Goal: Task Accomplishment & Management: Use online tool/utility

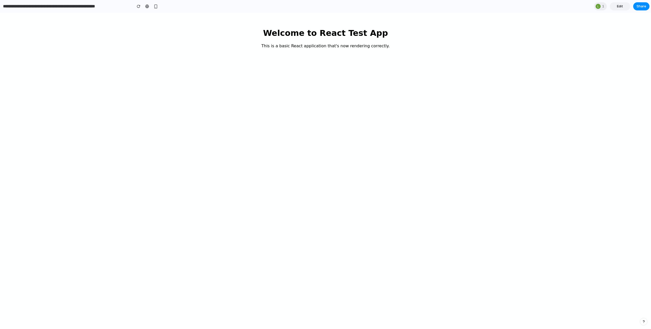
click at [104, 62] on html "Welcome to React Test App This is a basic React application that's now renderin…" at bounding box center [325, 38] width 651 height 50
click at [630, 8] on div "1 Edit Share" at bounding box center [621, 6] width 55 height 8
click at [622, 7] on span "Edit" at bounding box center [620, 6] width 6 height 5
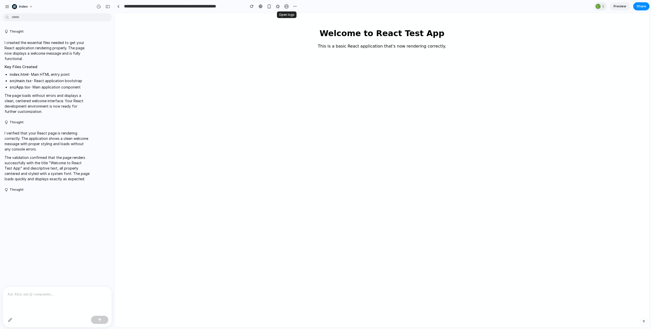
click at [285, 6] on div "button" at bounding box center [286, 6] width 4 height 4
click at [284, 63] on html "Welcome to React Test App This is a basic React application that's now renderin…" at bounding box center [382, 38] width 535 height 50
click at [310, 63] on html "Welcome to React Test App This is a basic React application that's now renderin…" at bounding box center [382, 38] width 535 height 50
